Goal: Find specific page/section: Find specific page/section

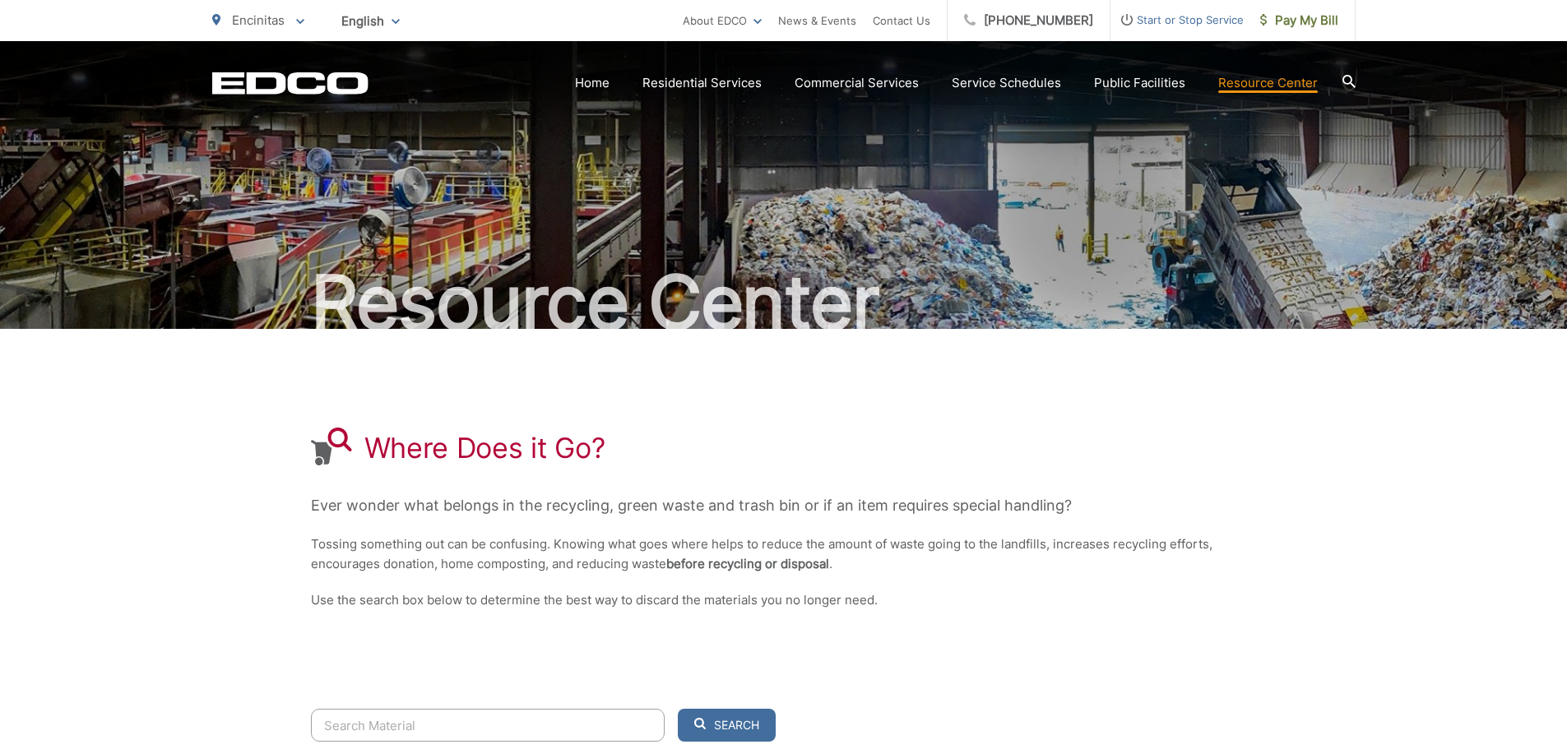
click at [264, 82] on icon "EDCO Logo" at bounding box center [290, 83] width 156 height 23
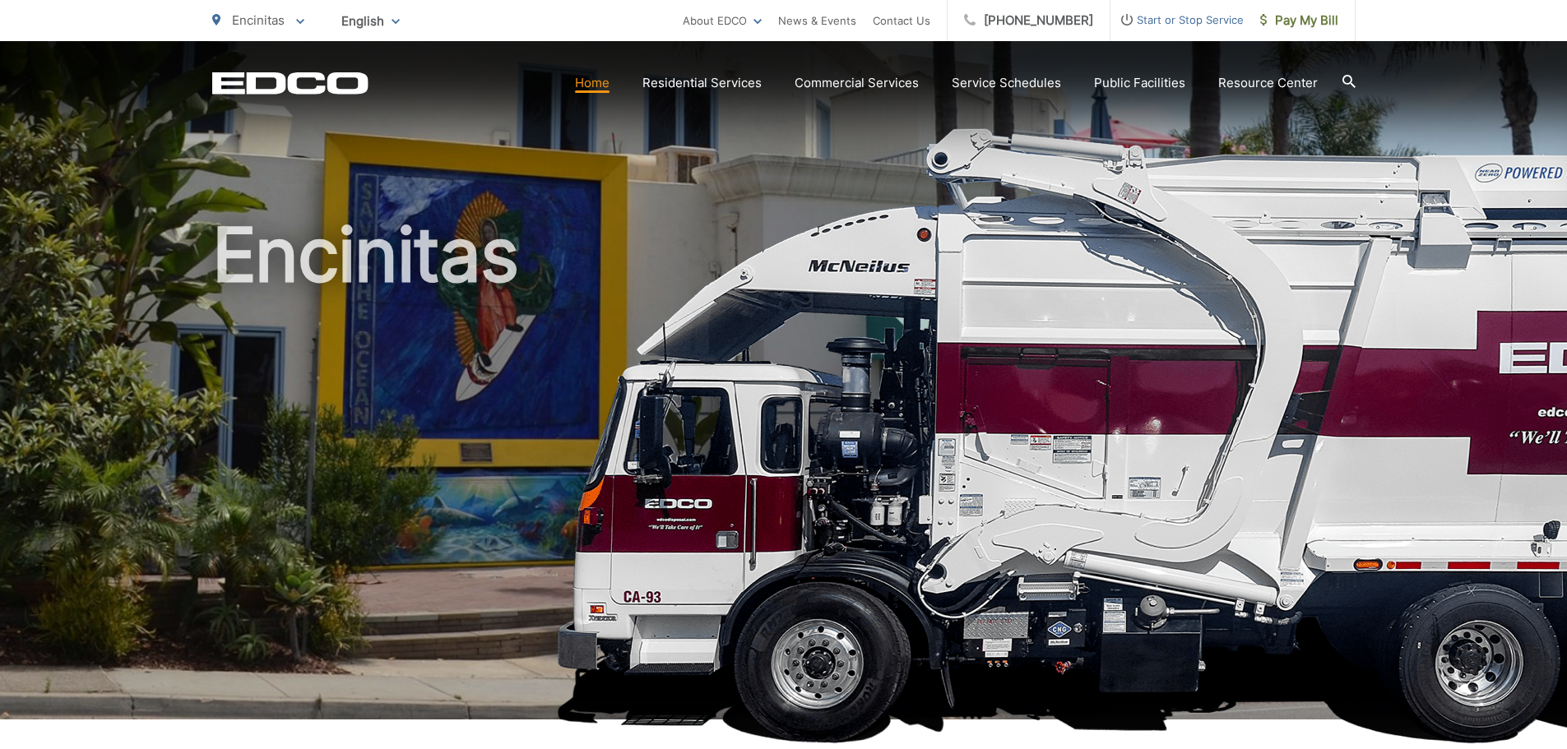
click at [292, 19] on p "Encinitas" at bounding box center [258, 21] width 92 height 20
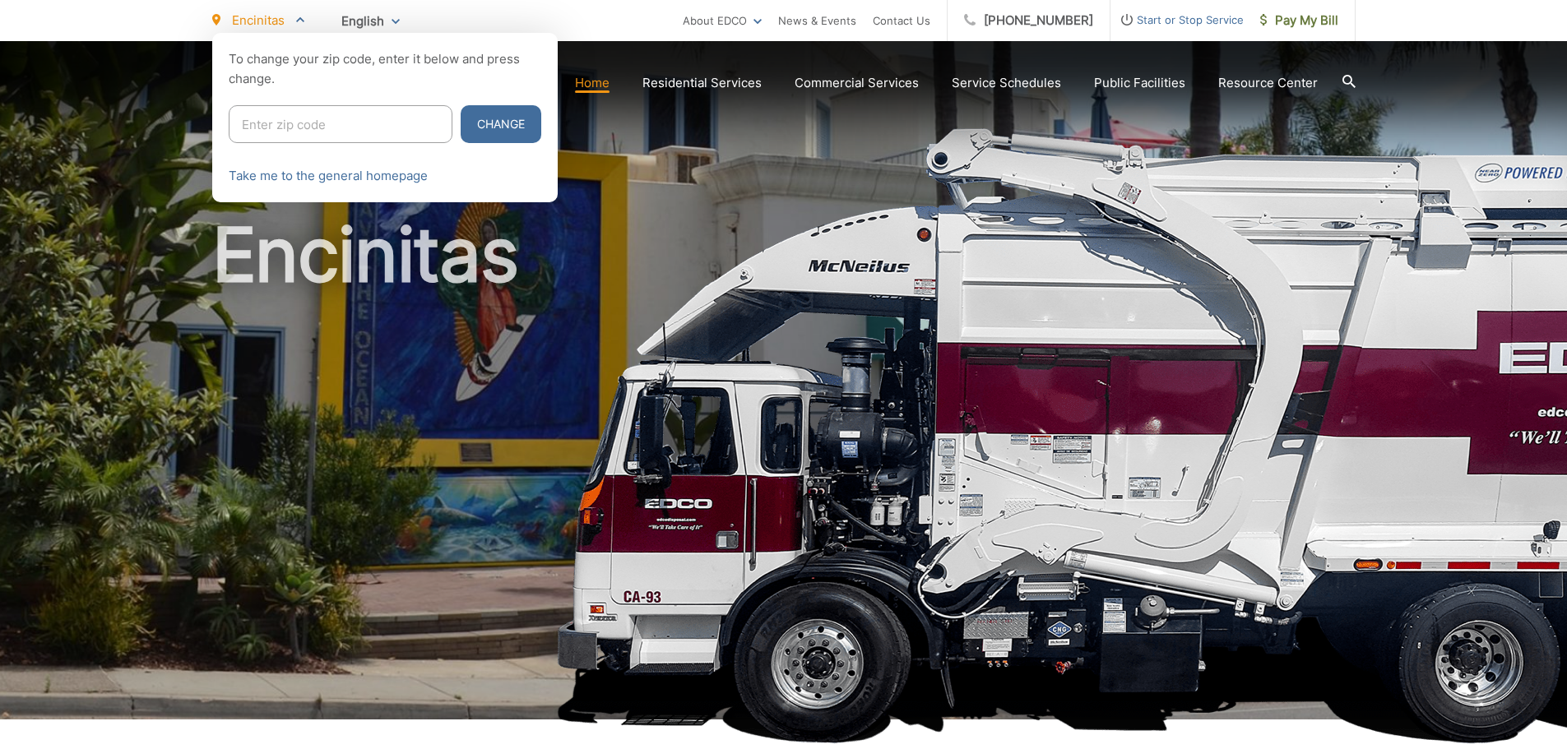
click at [290, 118] on input "Enter zip code" at bounding box center [341, 124] width 224 height 38
